Goal: Find specific page/section: Find specific page/section

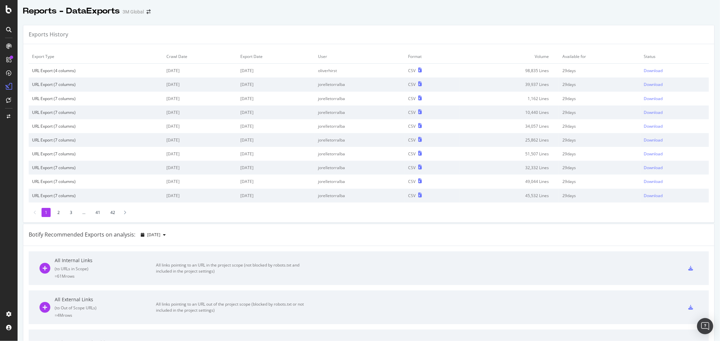
click at [8, 32] on icon at bounding box center [8, 29] width 5 height 5
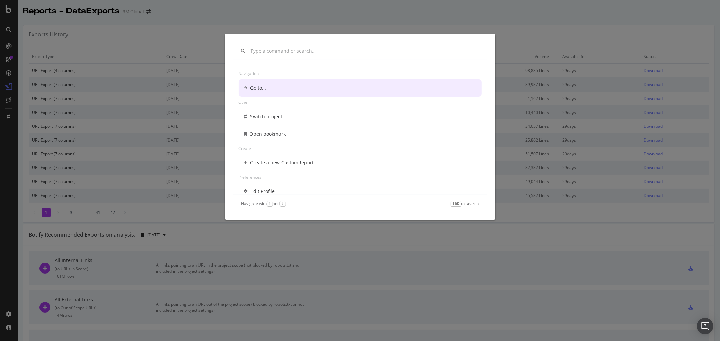
click at [7, 45] on div "Navigation Go to... Other Switch project Open bookmark Create Create a new Cust…" at bounding box center [360, 170] width 720 height 341
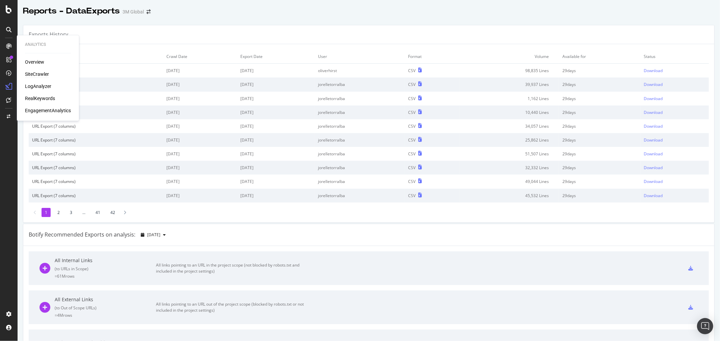
click at [41, 73] on div "SiteCrawler" at bounding box center [37, 74] width 24 height 7
